Goal: Download file/media

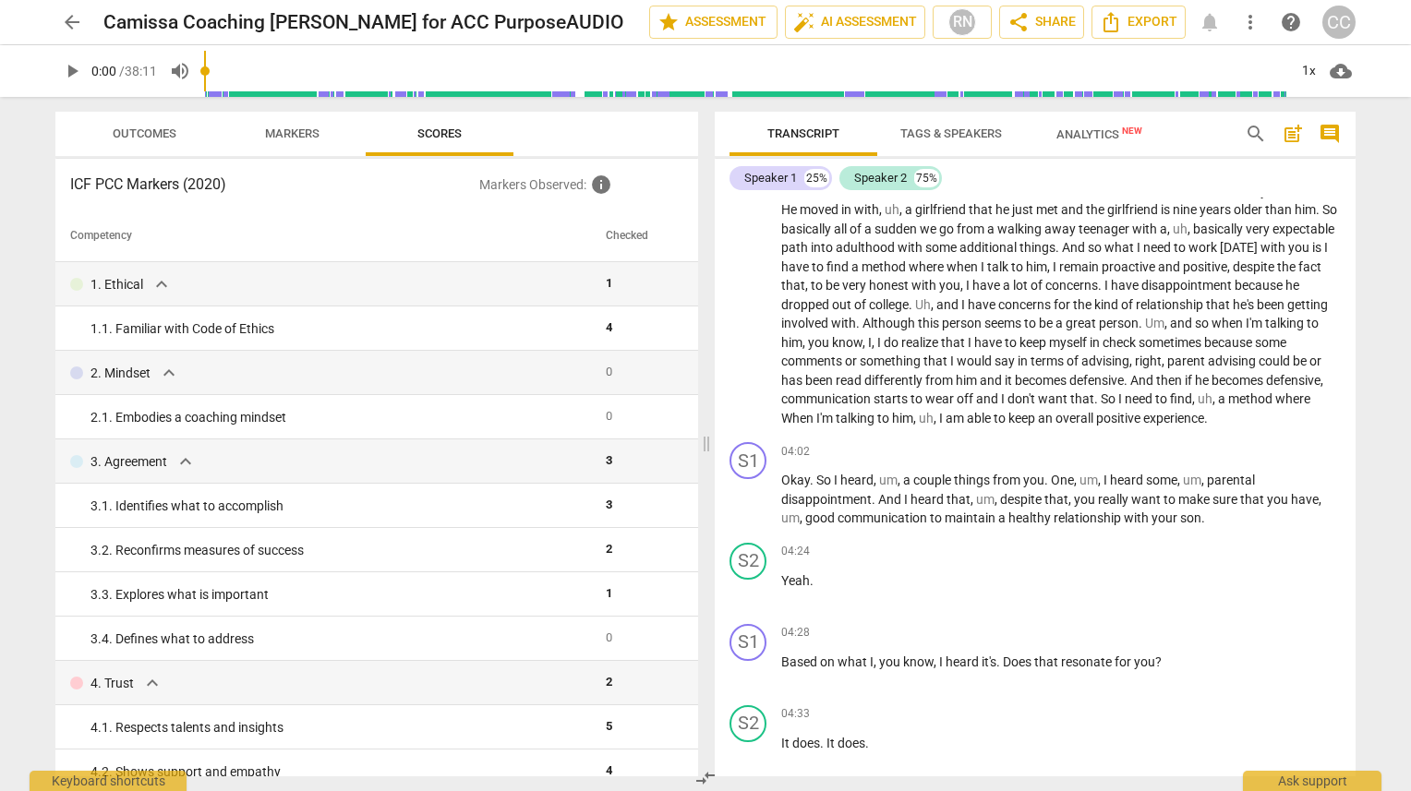
scroll to position [960, 0]
click at [1137, 21] on span "Export" at bounding box center [1138, 22] width 78 height 22
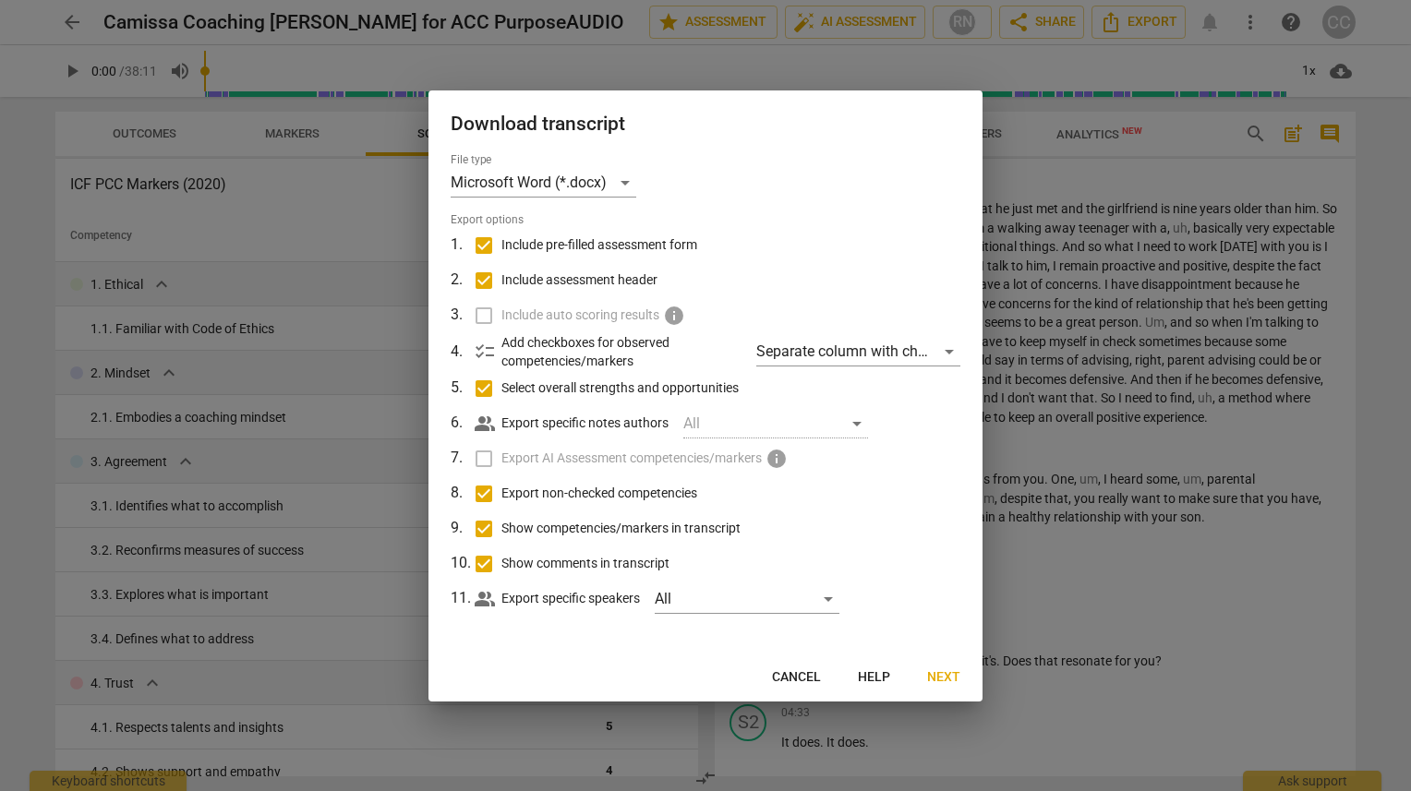
click at [481, 451] on label "Export AI Assessment competencies/markers info" at bounding box center [704, 458] width 484 height 35
click at [833, 598] on div "All" at bounding box center [746, 599] width 185 height 30
drag, startPoint x: 671, startPoint y: 594, endPoint x: 685, endPoint y: 603, distance: 16.6
click at [685, 603] on input "checkbox" at bounding box center [686, 599] width 44 height 44
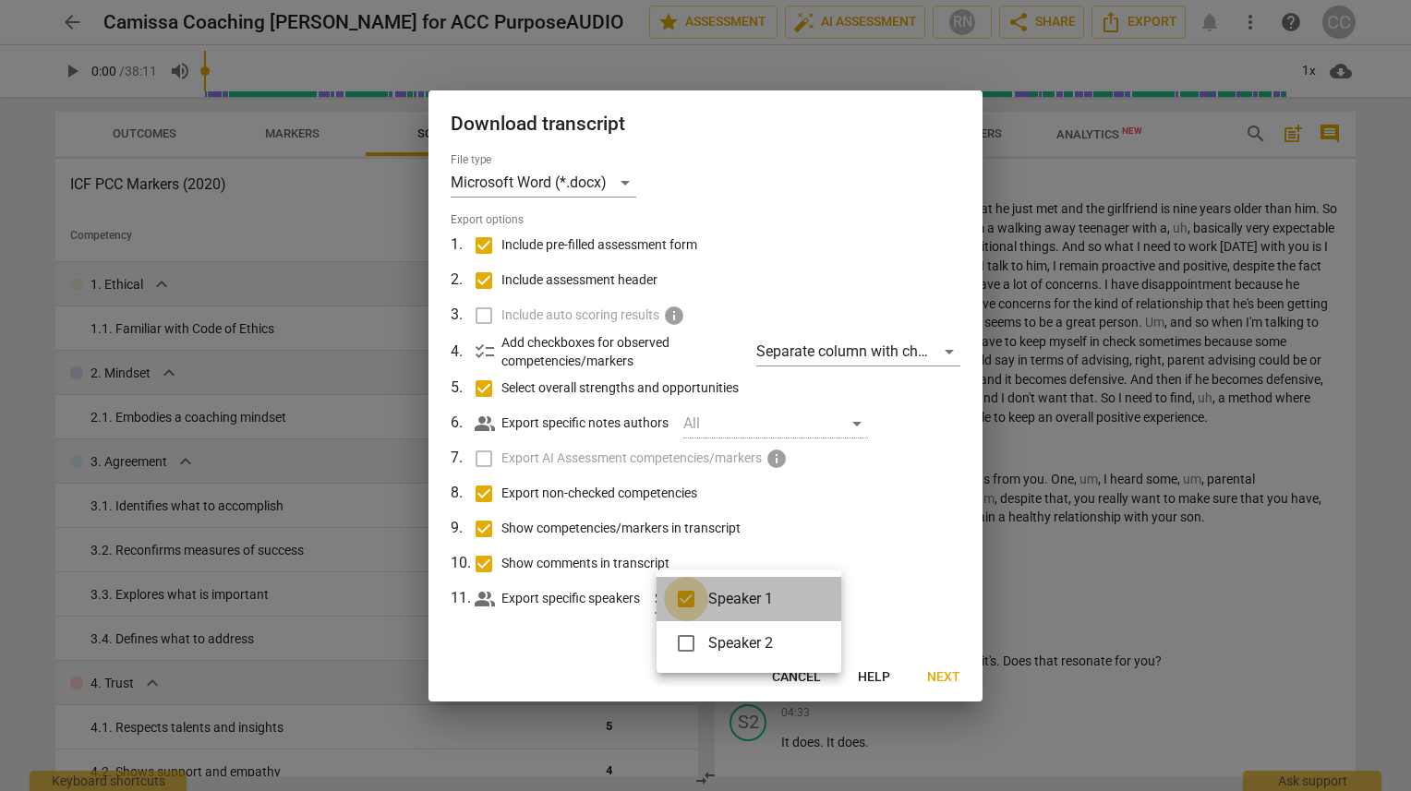
click at [685, 603] on input "checkbox" at bounding box center [686, 599] width 44 height 44
checkbox input "false"
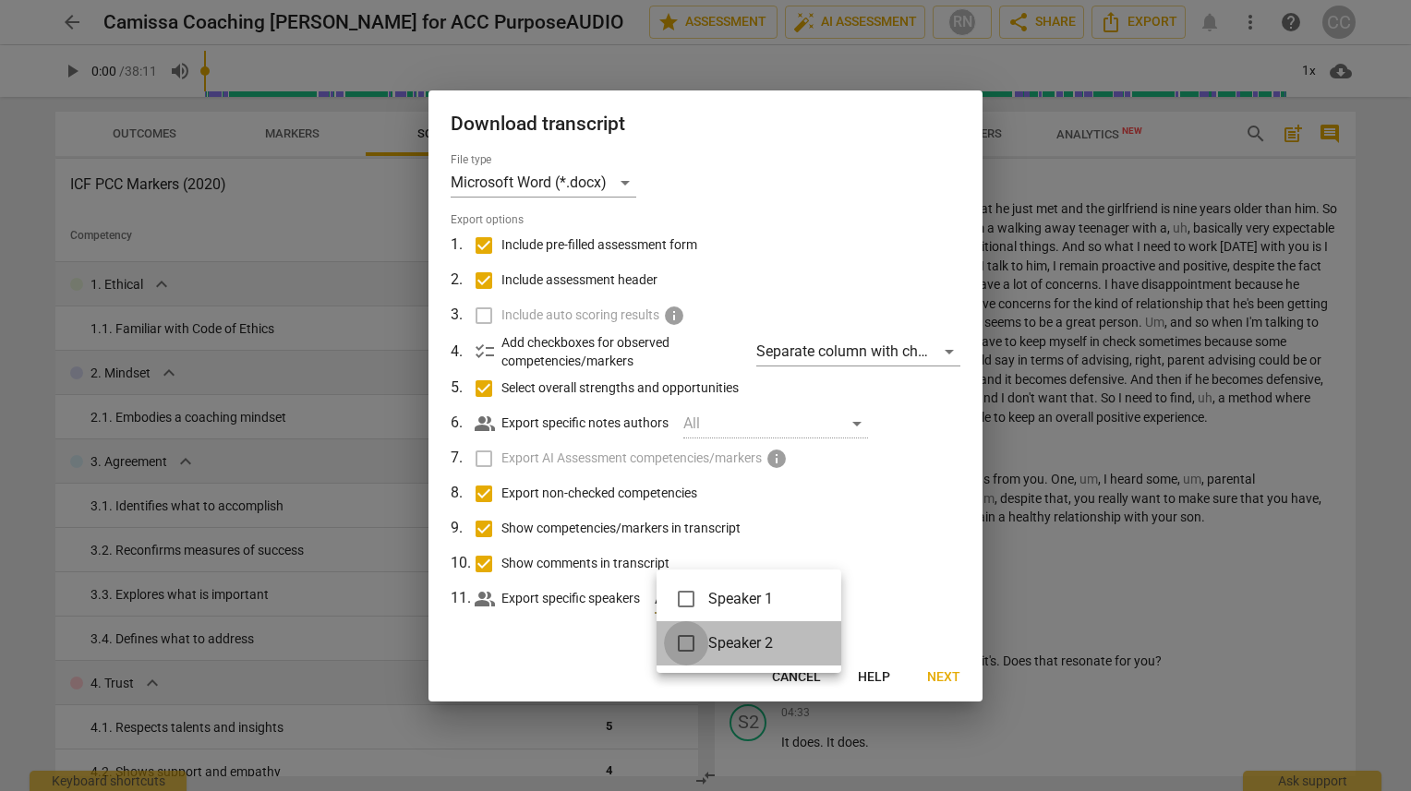
click at [690, 656] on input "checkbox" at bounding box center [686, 643] width 44 height 44
checkbox input "true"
click at [604, 628] on div at bounding box center [705, 395] width 1411 height 791
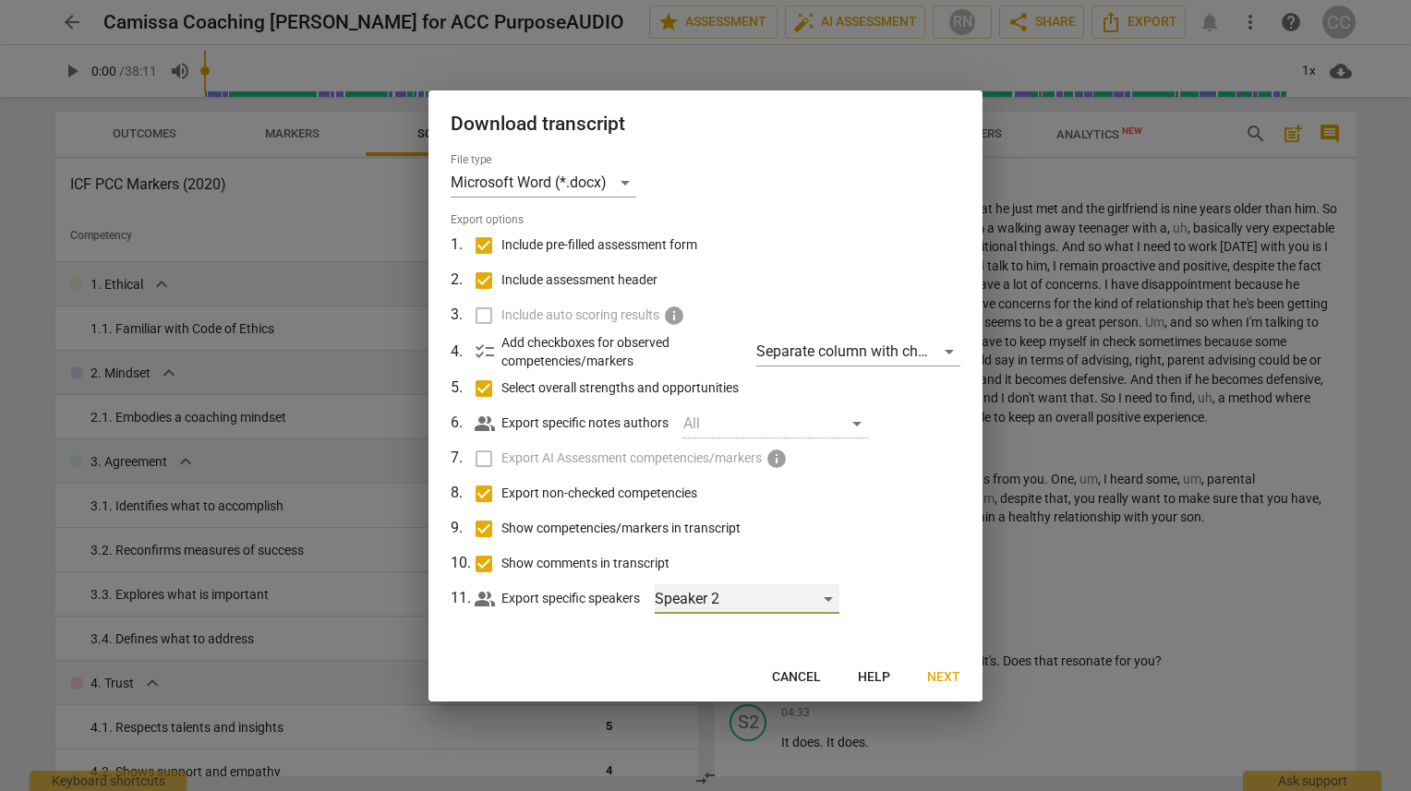
click at [690, 610] on div "Speaker 2" at bounding box center [746, 599] width 185 height 30
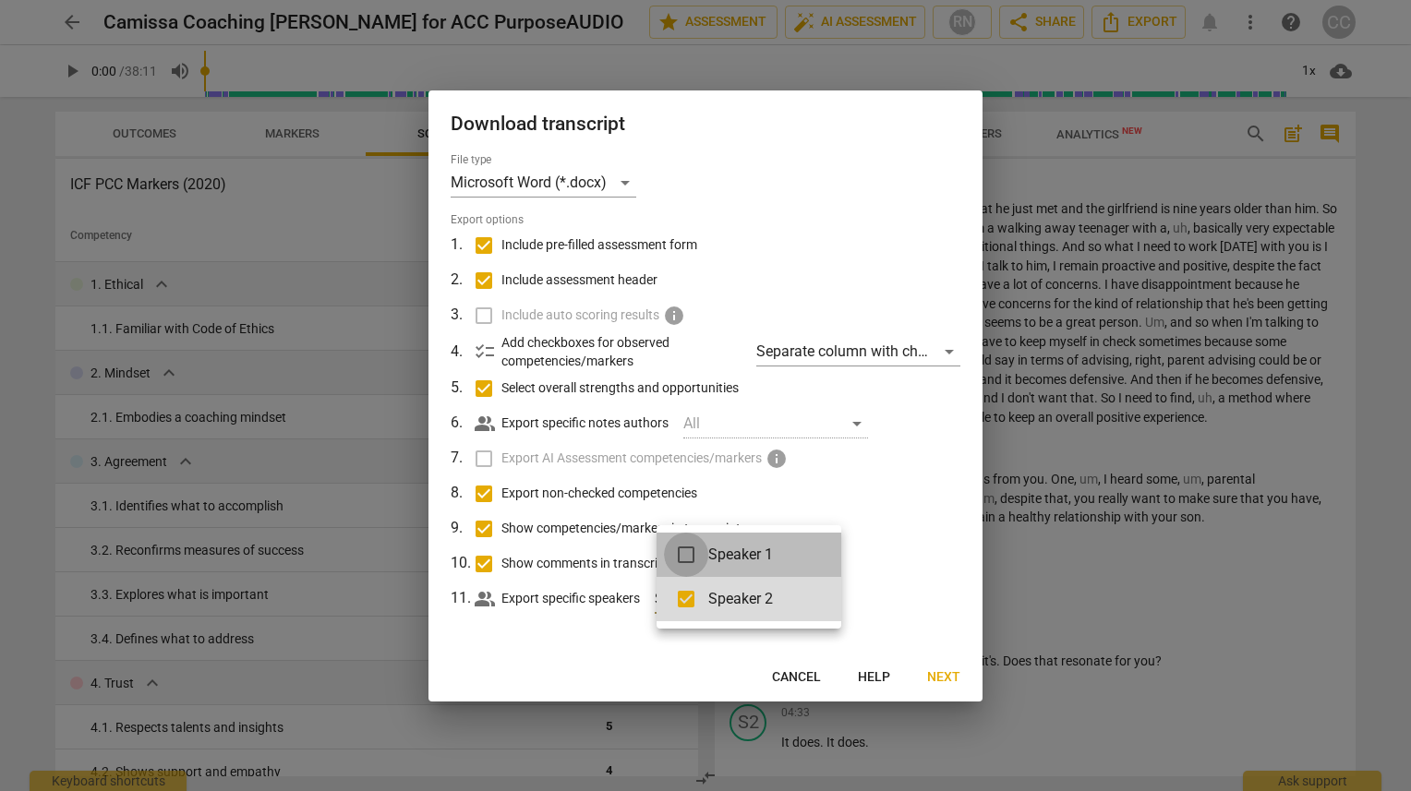
click at [685, 560] on input "checkbox" at bounding box center [686, 555] width 44 height 44
checkbox input "true"
click at [615, 649] on div at bounding box center [705, 395] width 1411 height 791
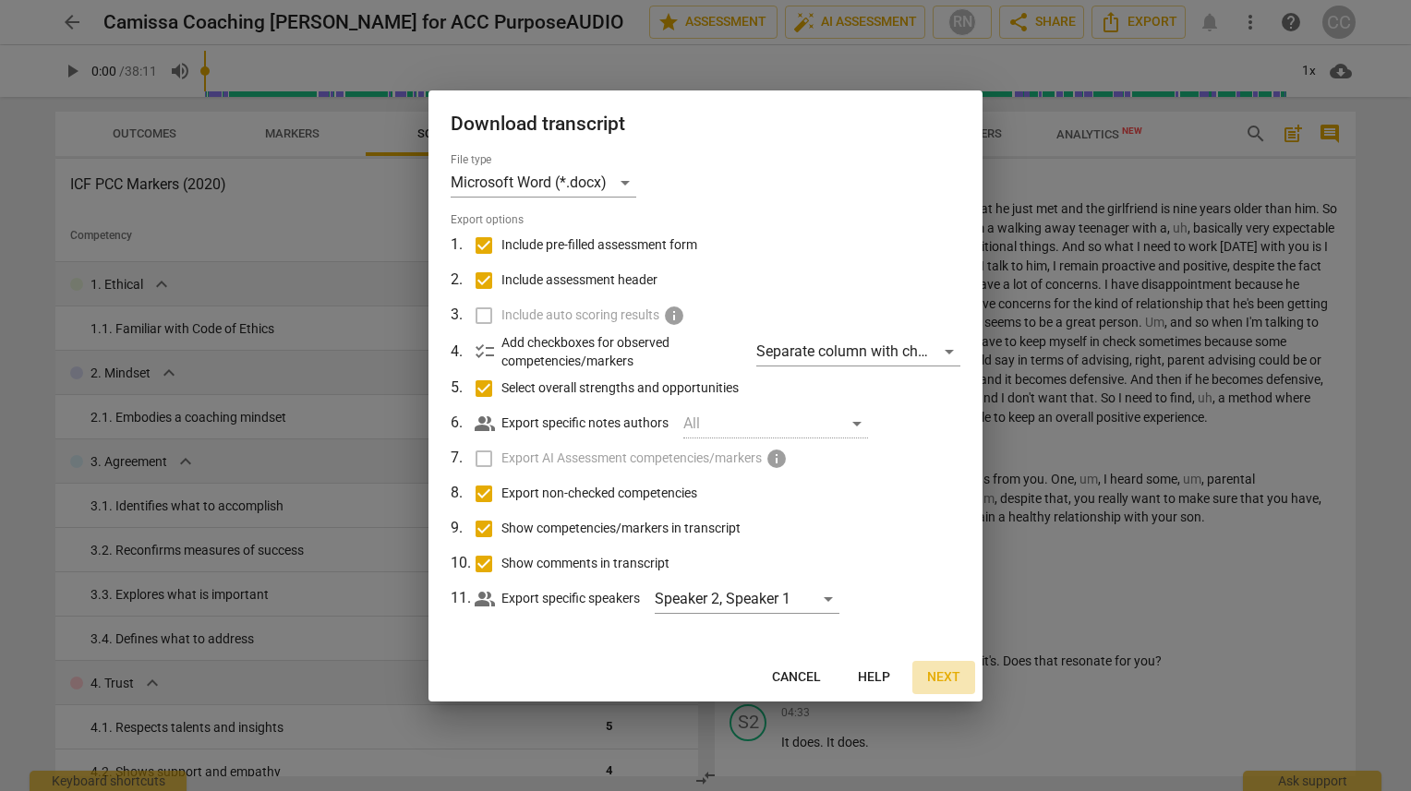
click at [936, 673] on span "Next" at bounding box center [943, 677] width 33 height 18
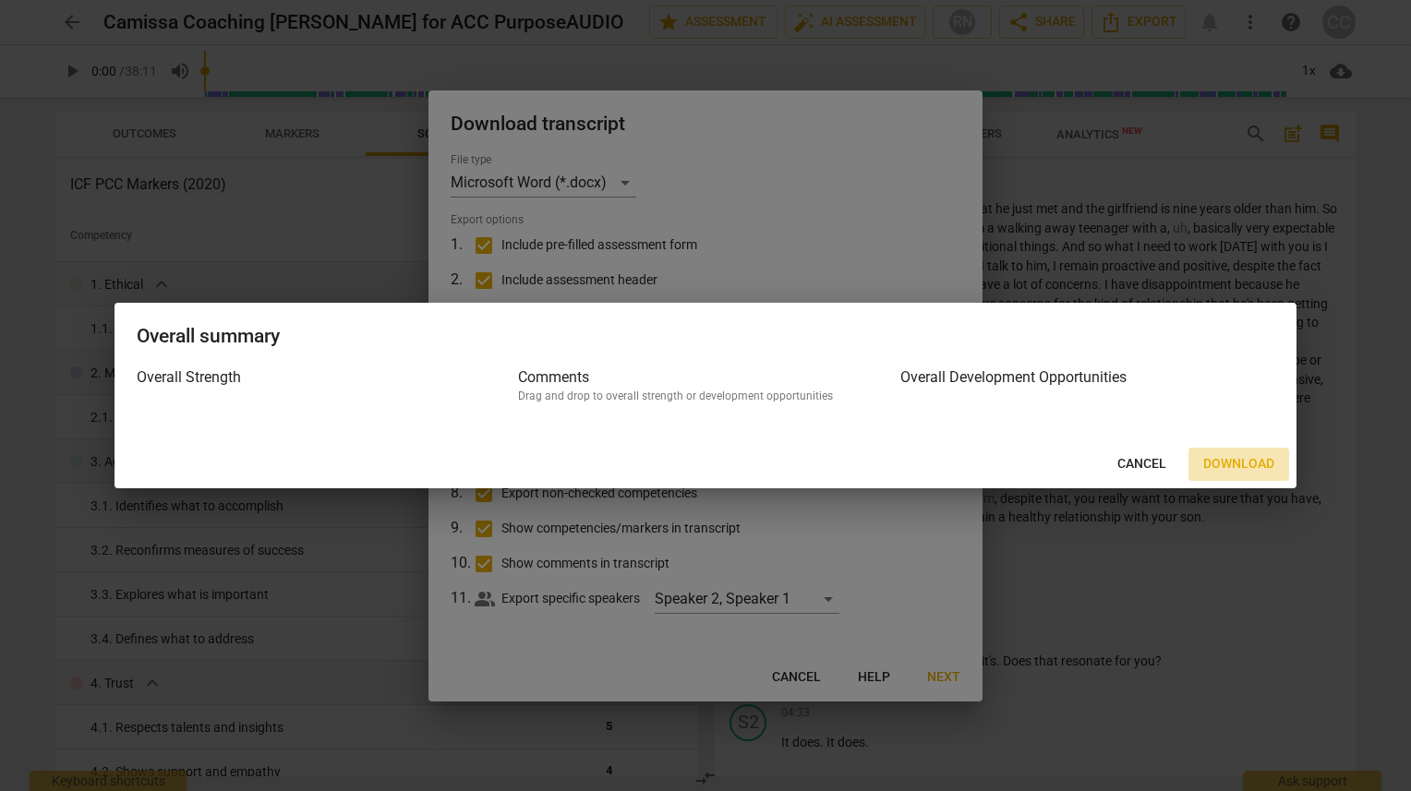
click at [1225, 460] on span "Download" at bounding box center [1238, 464] width 71 height 18
